Goal: Task Accomplishment & Management: Use online tool/utility

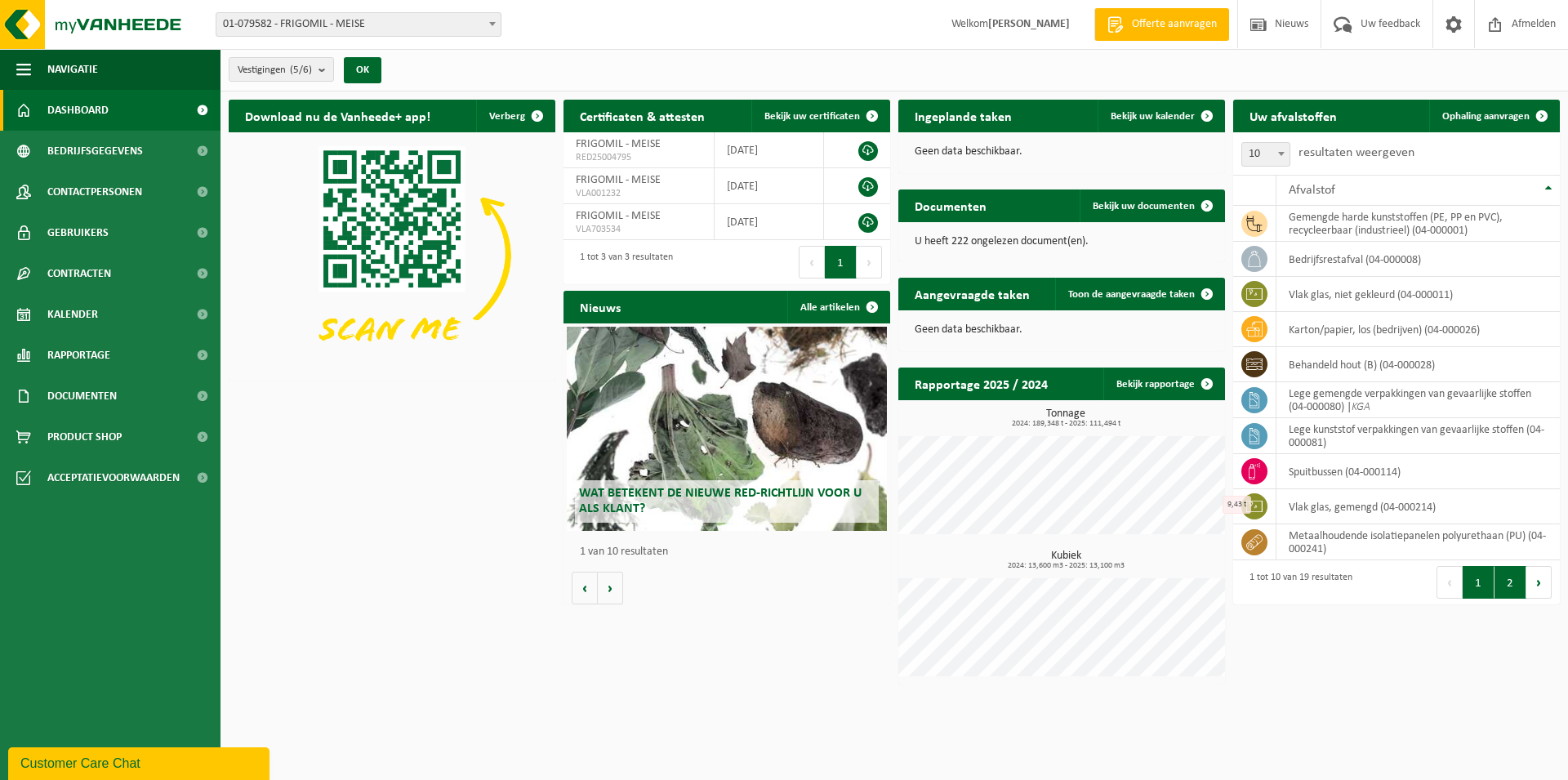
click at [1499, 579] on button "2" at bounding box center [1511, 582] width 32 height 33
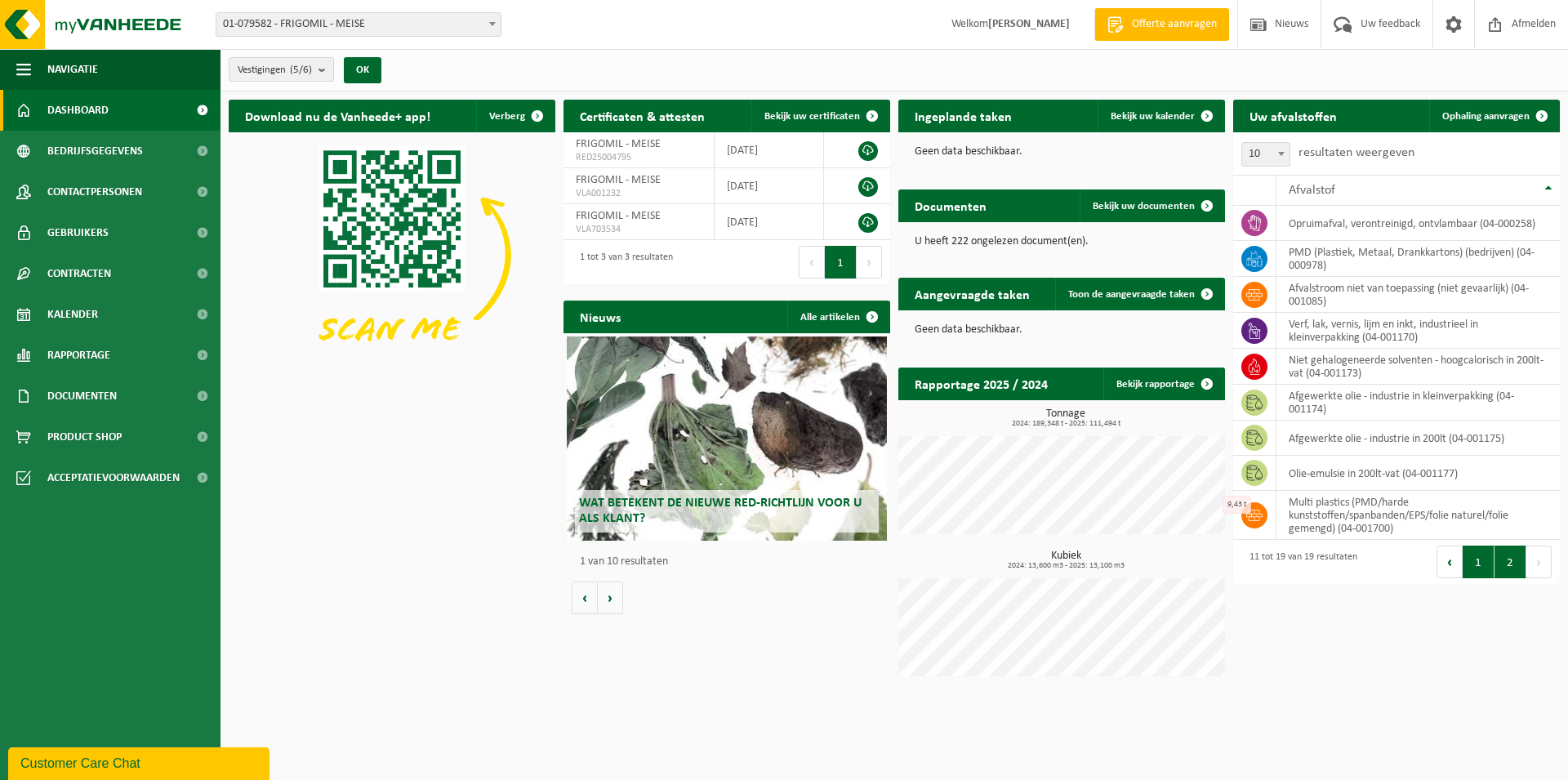
click at [1484, 551] on button "1" at bounding box center [1478, 563] width 32 height 33
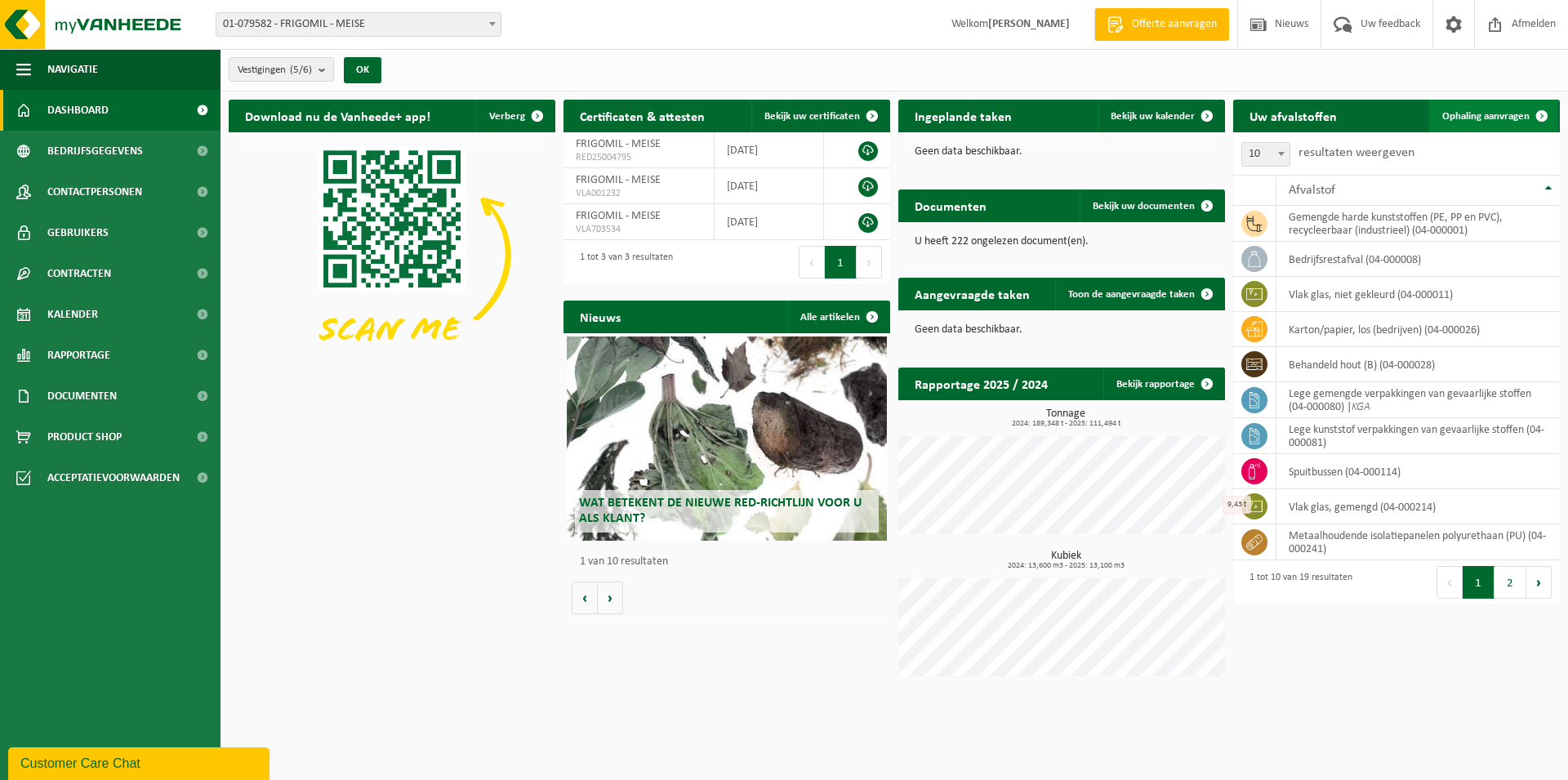
click at [1490, 114] on span "Ophaling aanvragen" at bounding box center [1487, 116] width 87 height 10
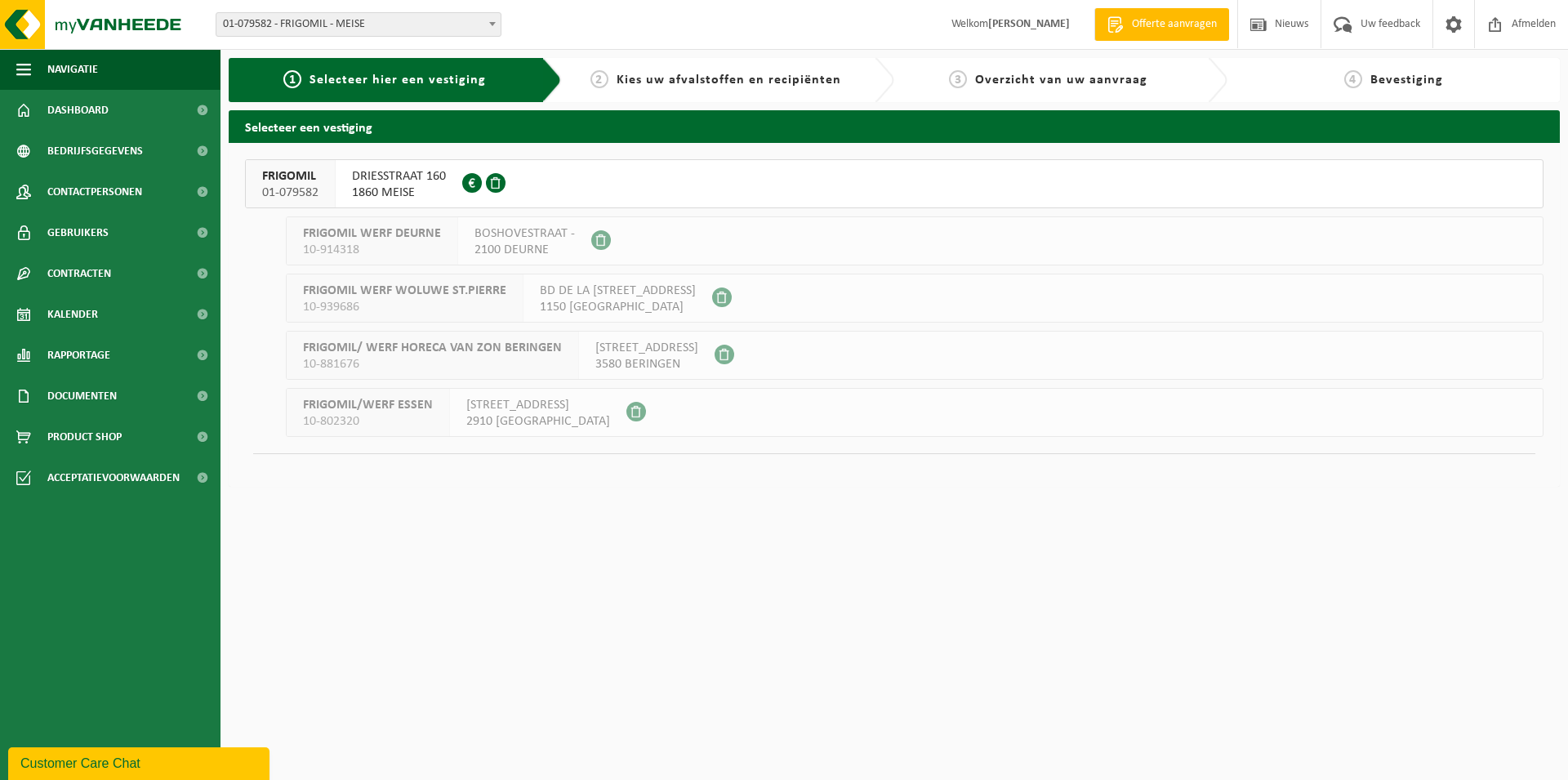
click at [412, 174] on span "DRIESSTRAAT 160" at bounding box center [399, 176] width 94 height 16
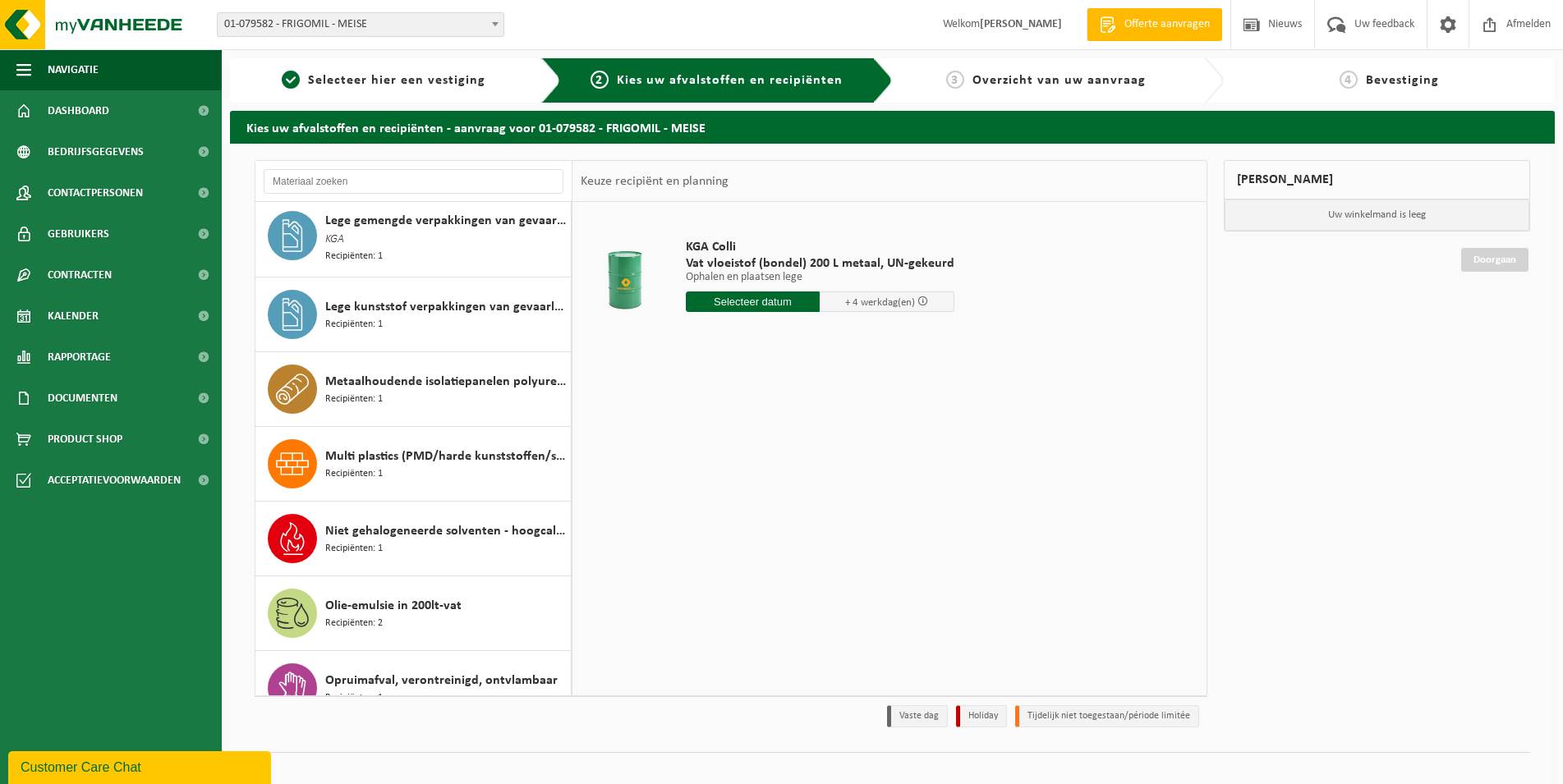
scroll to position [489, 0]
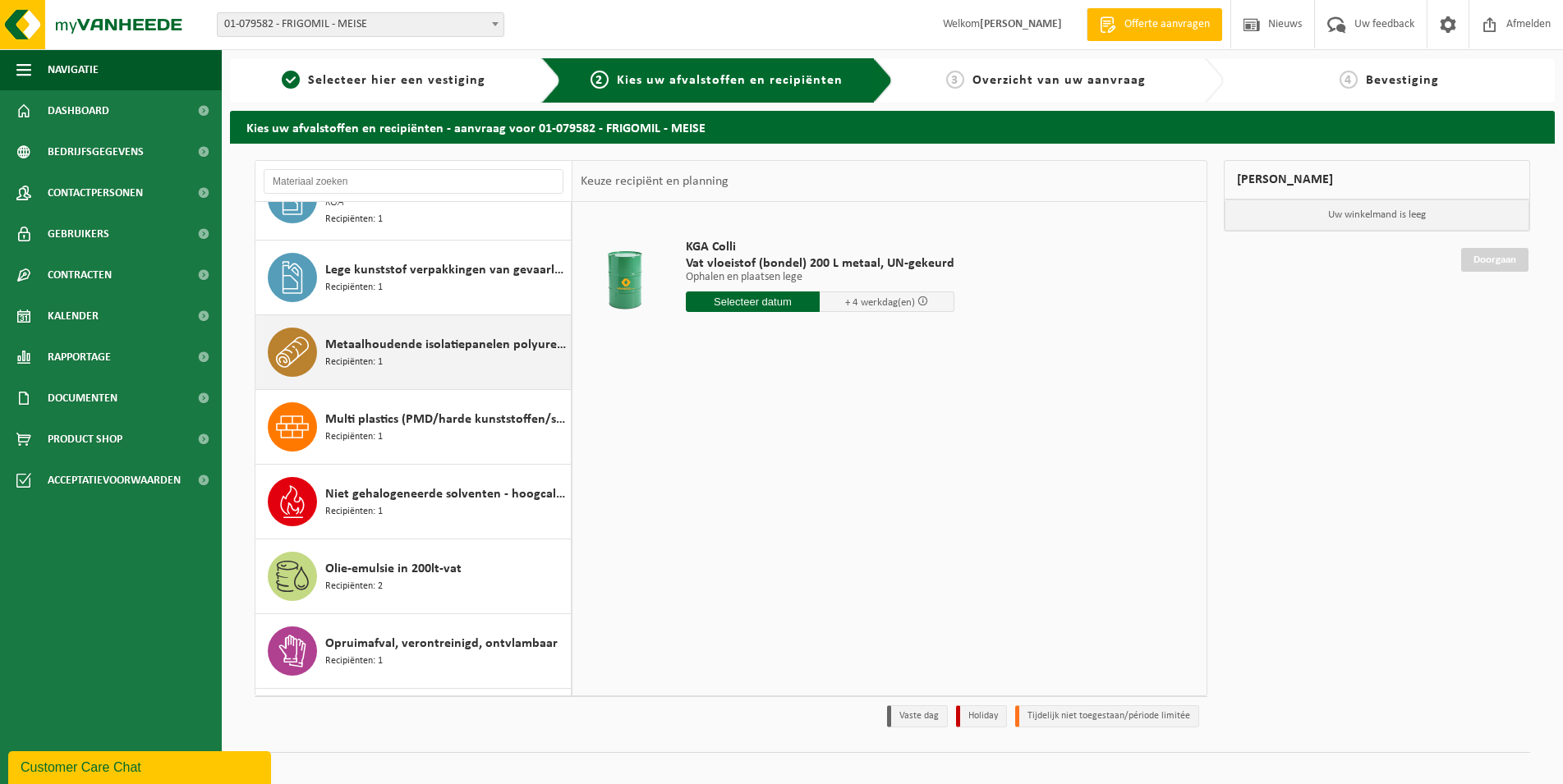
click at [466, 345] on span "Metaalhoudende isolatiepanelen polyurethaan (PU)" at bounding box center [446, 344] width 242 height 20
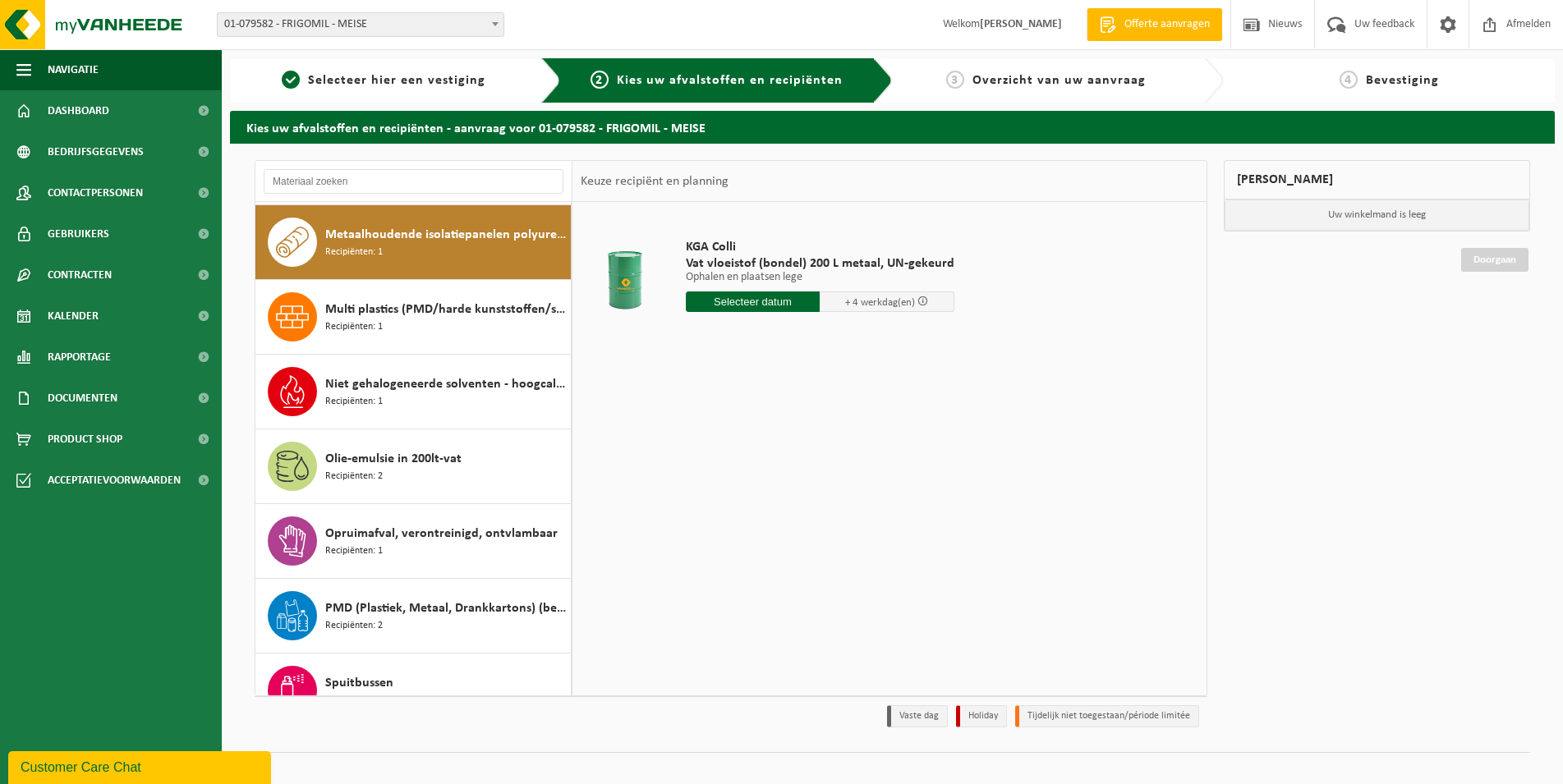
scroll to position [600, 0]
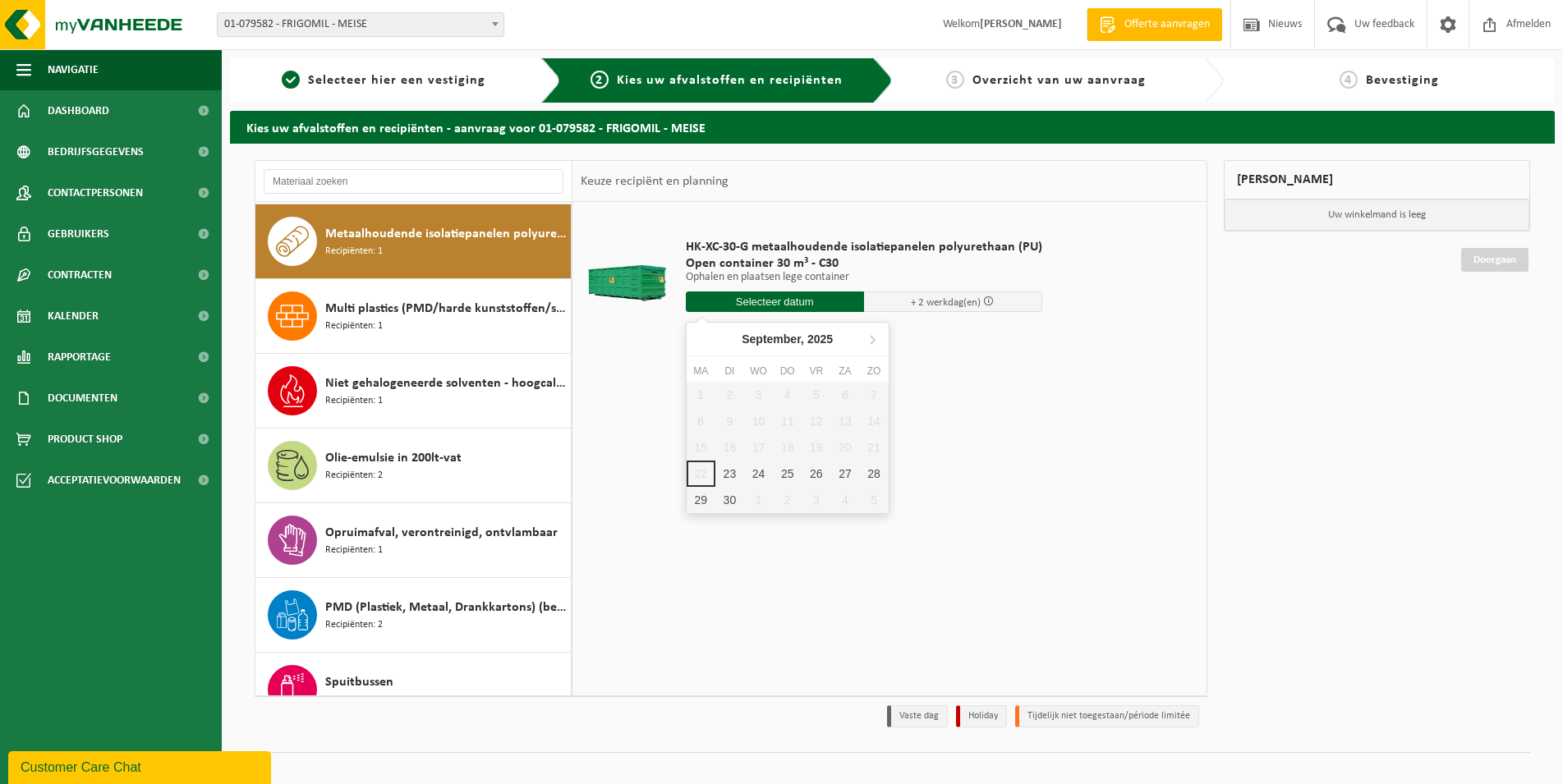
click at [781, 298] on input "text" at bounding box center [775, 302] width 178 height 21
click at [728, 471] on div "23" at bounding box center [729, 473] width 28 height 27
type input "Van 2025-09-23"
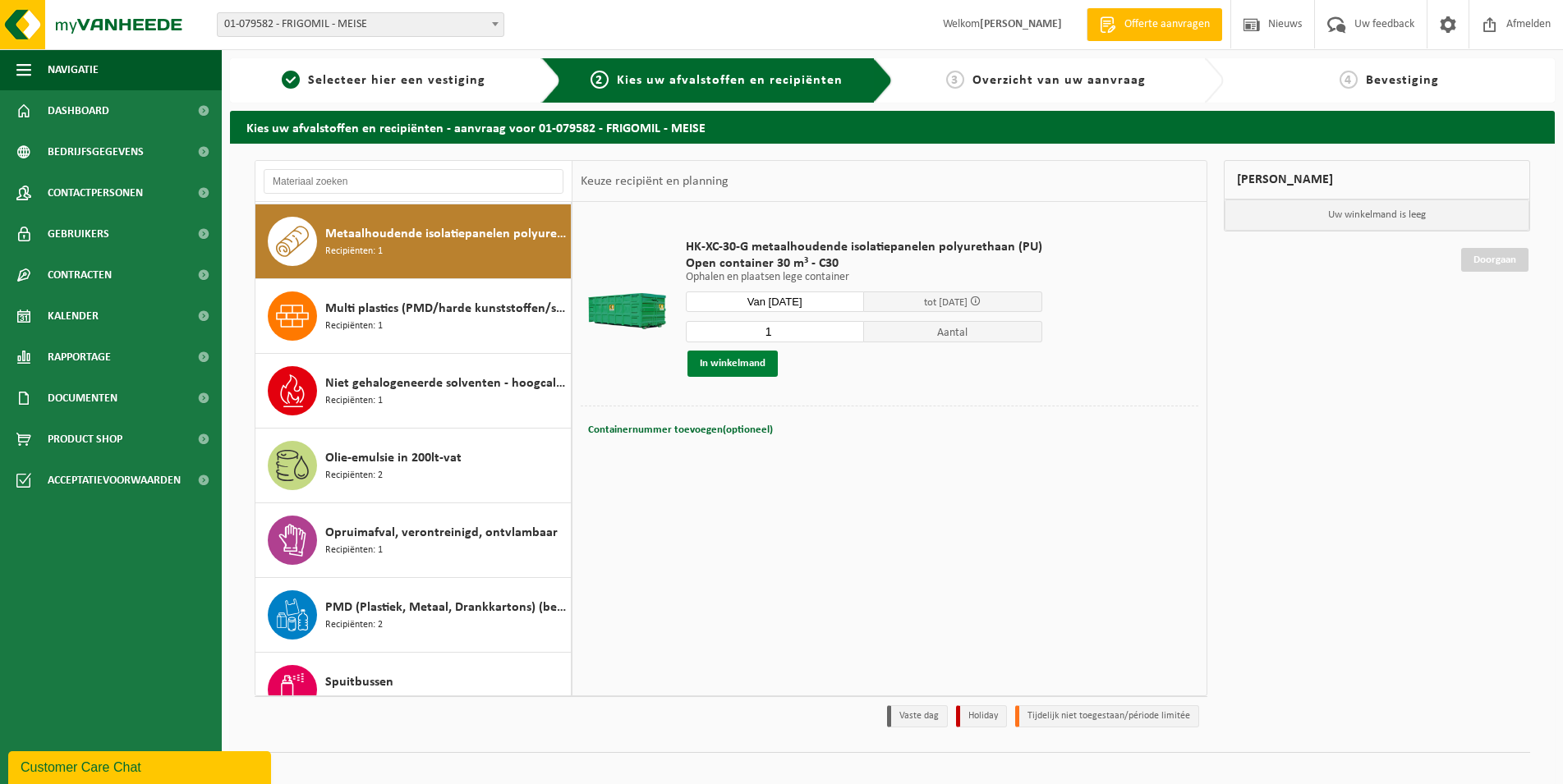
click at [751, 362] on button "In winkelmand" at bounding box center [732, 364] width 90 height 27
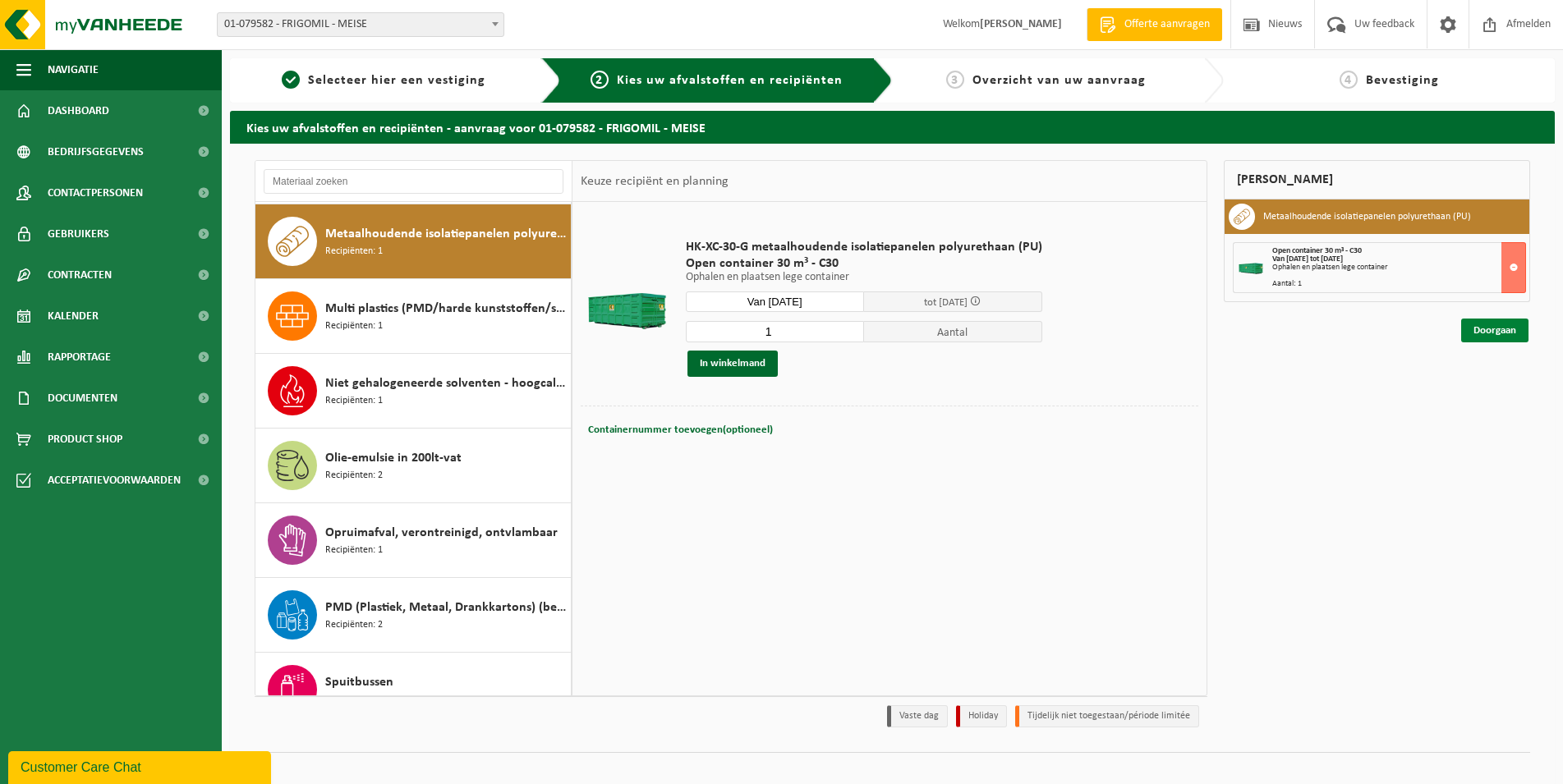
click at [1492, 331] on link "Doorgaan" at bounding box center [1495, 330] width 67 height 24
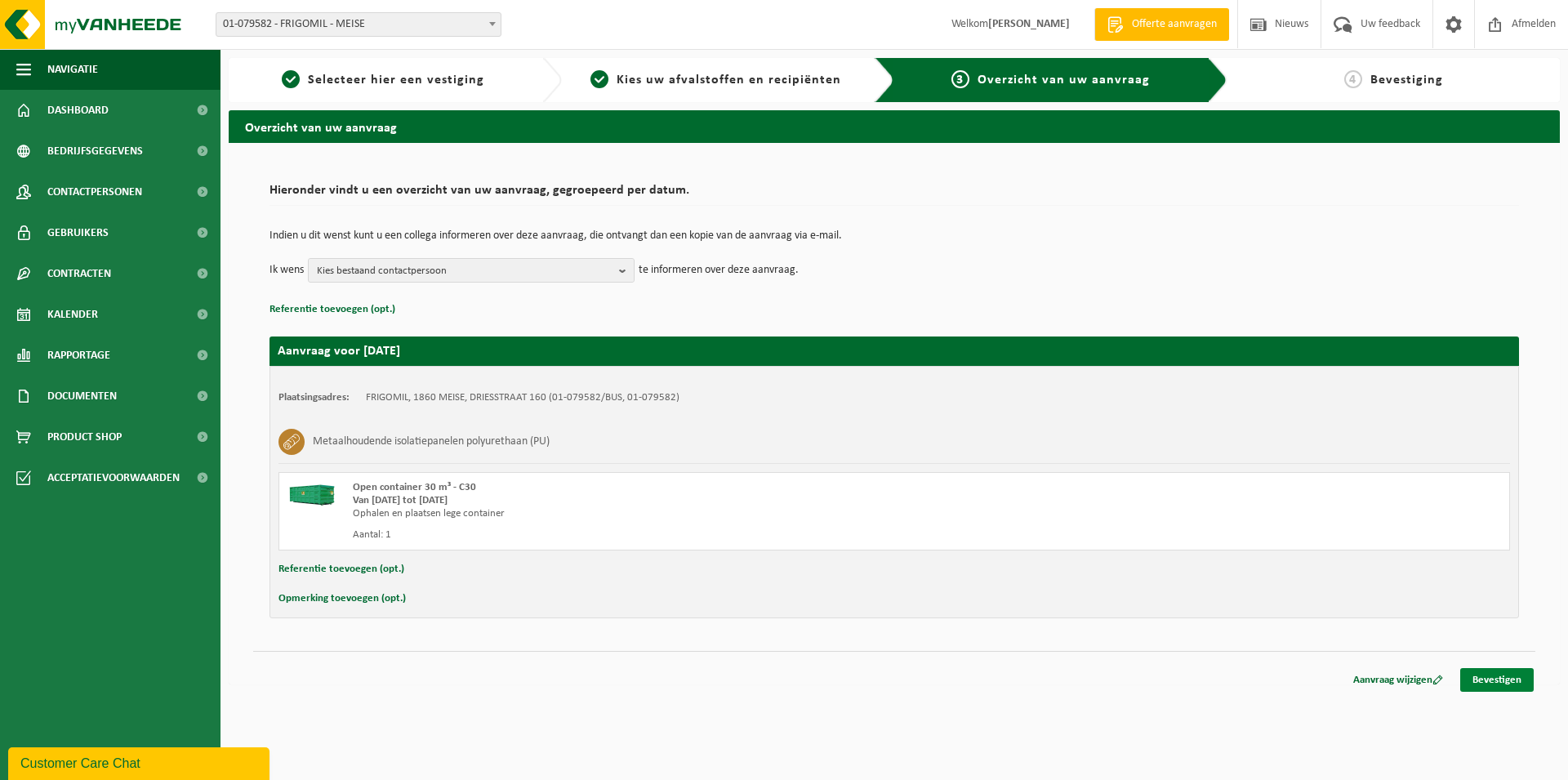
drag, startPoint x: 1497, startPoint y: 679, endPoint x: 1484, endPoint y: 678, distance: 13.0
click at [1496, 678] on link "Bevestigen" at bounding box center [1498, 681] width 74 height 24
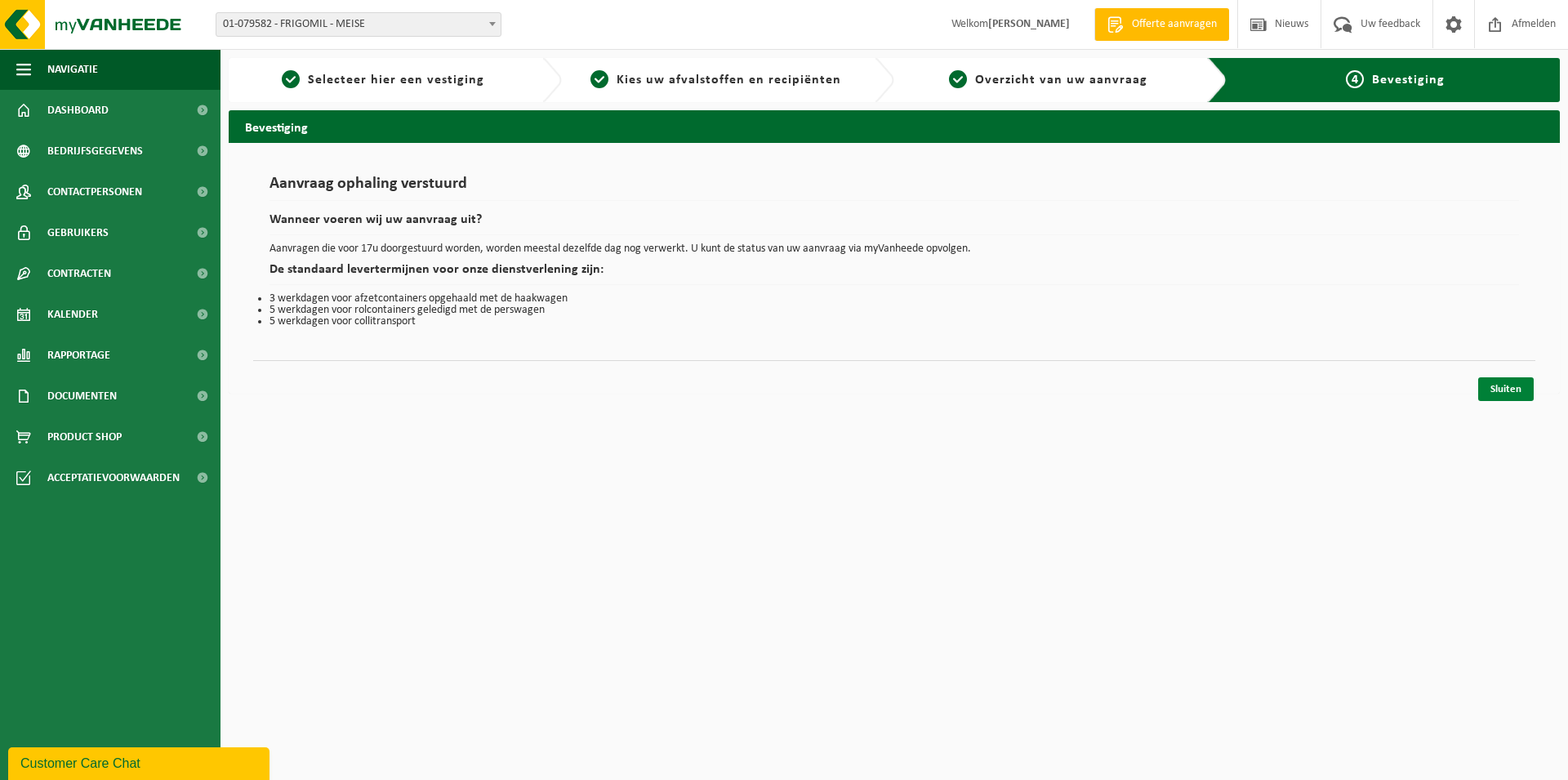
click at [1501, 396] on link "Sluiten" at bounding box center [1506, 390] width 56 height 24
